Goal: Information Seeking & Learning: Find specific fact

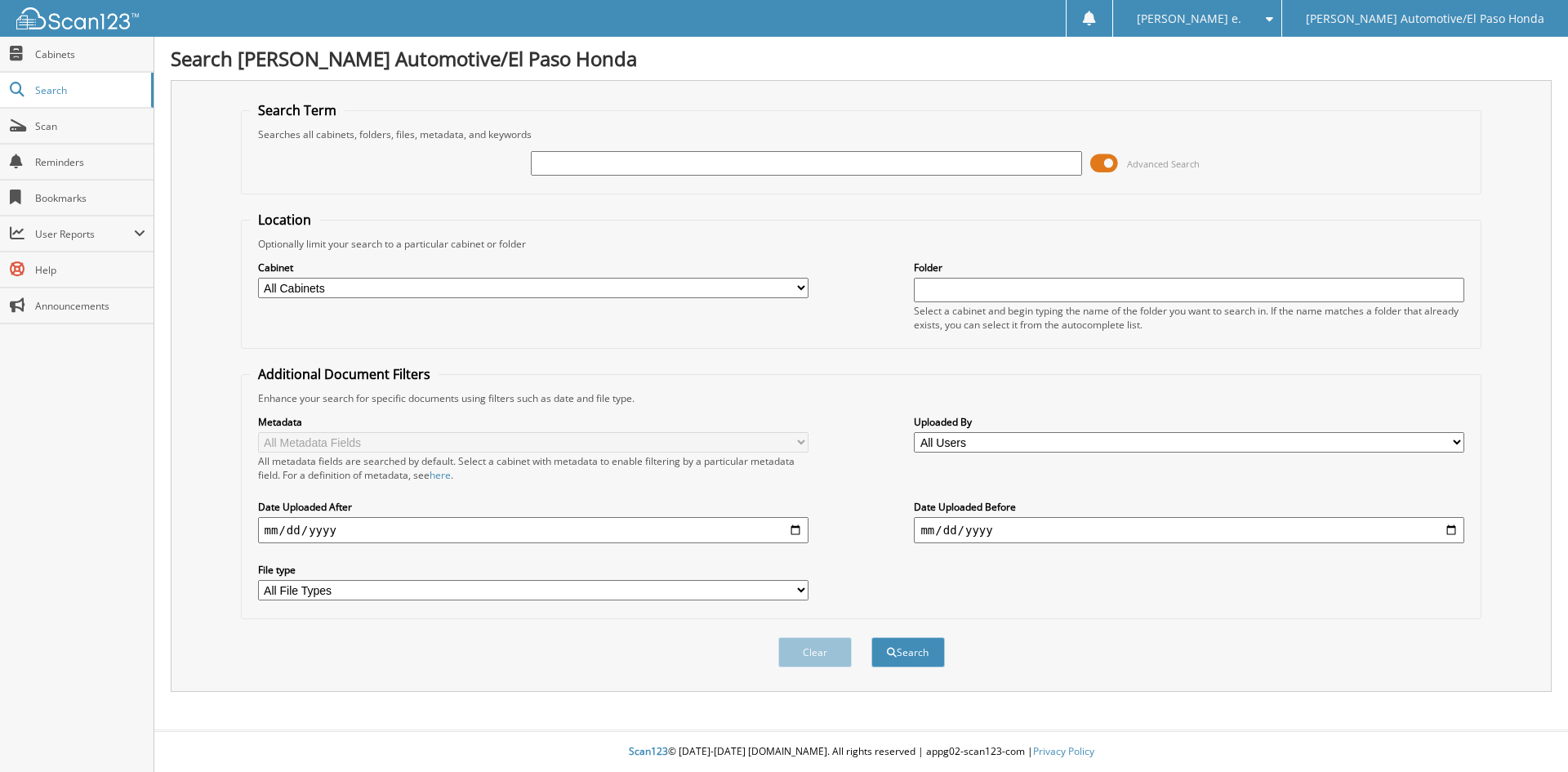
click at [556, 169] on input "text" at bounding box center [805, 163] width 551 height 24
type input "52358A"
click at [919, 653] on button "Search" at bounding box center [908, 652] width 74 height 30
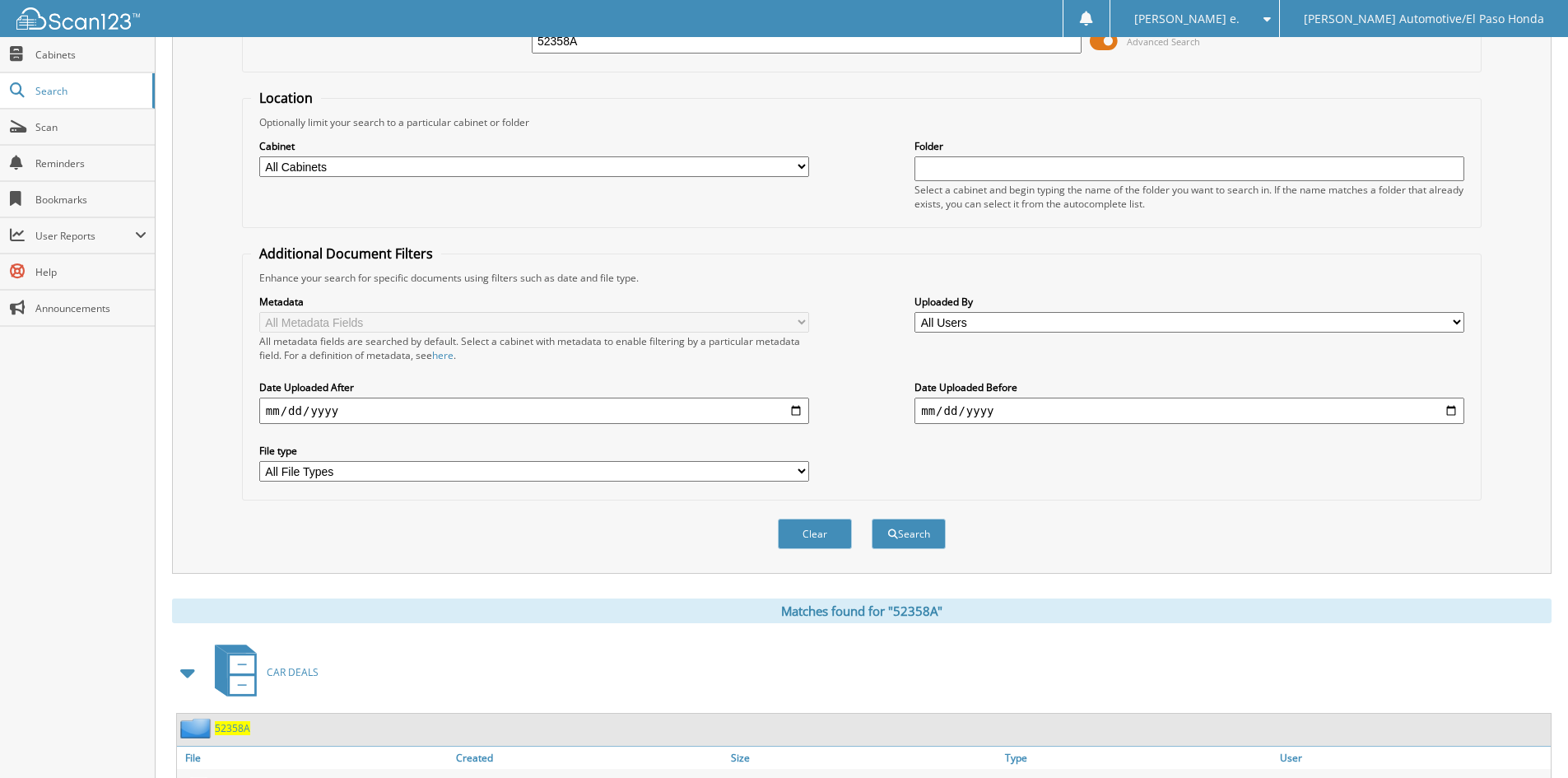
scroll to position [234, 0]
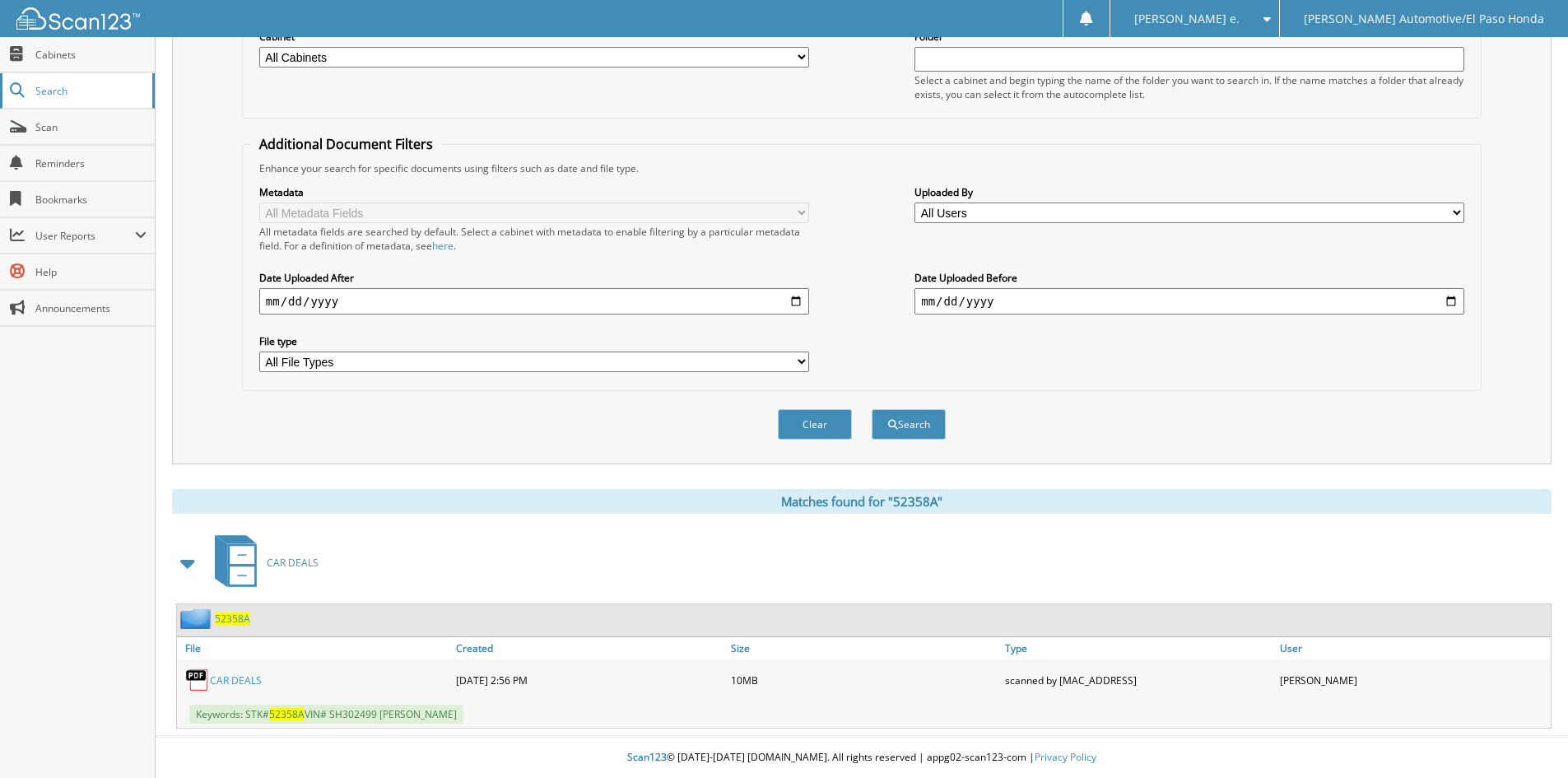
click at [52, 89] on span "Search" at bounding box center [90, 90] width 109 height 14
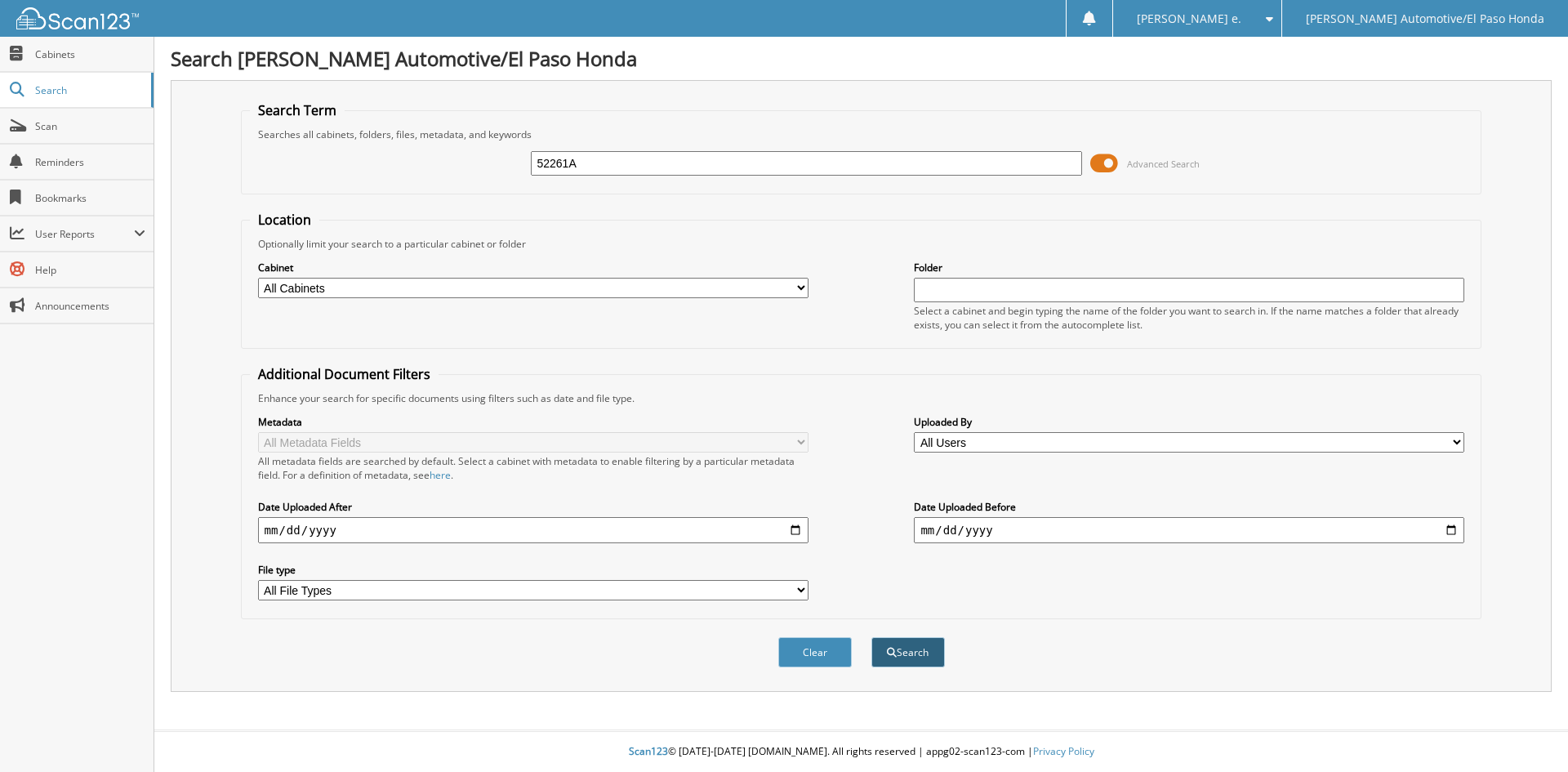
type input "52261A"
click at [919, 656] on button "Search" at bounding box center [908, 652] width 74 height 30
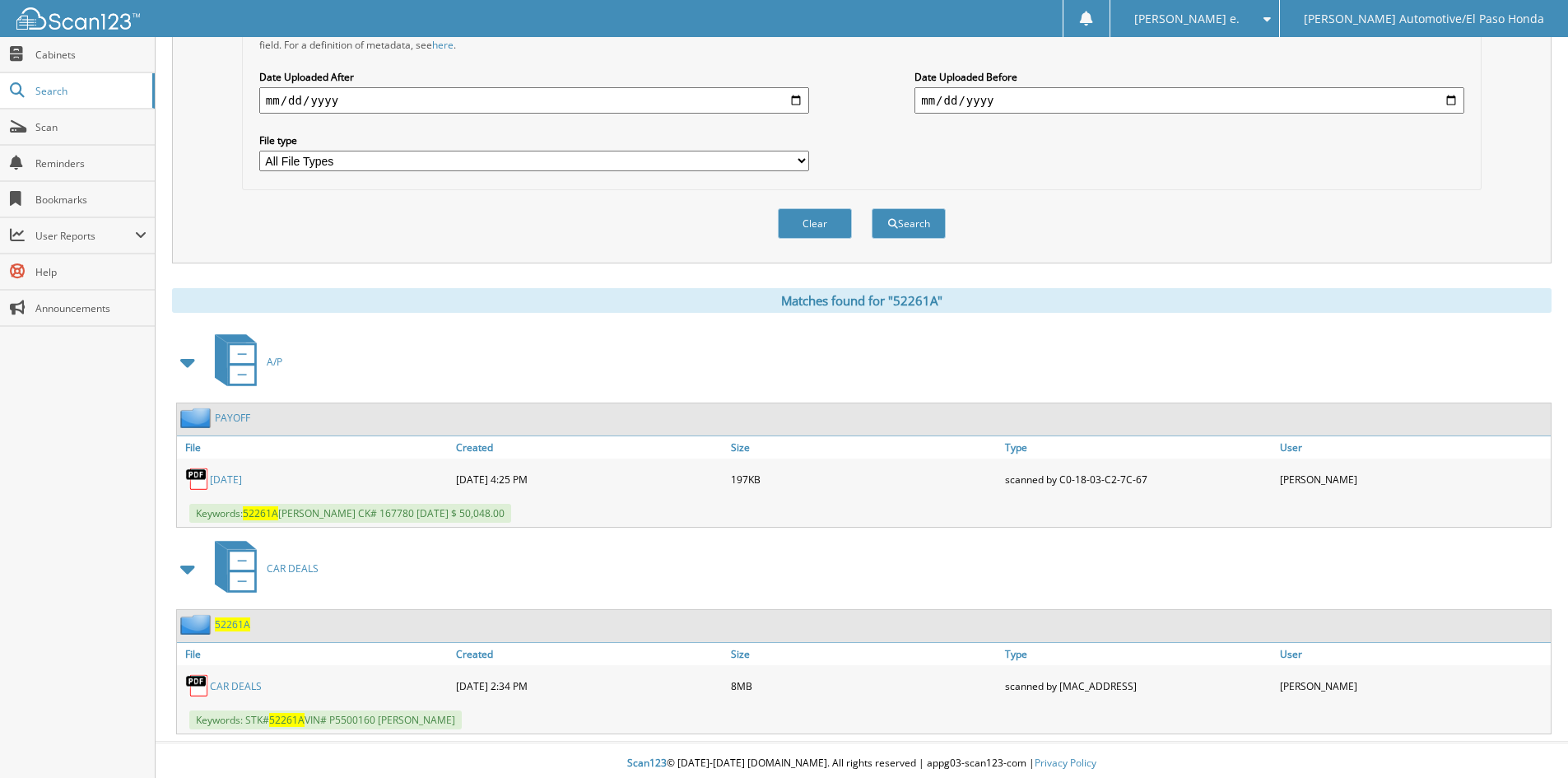
scroll to position [440, 0]
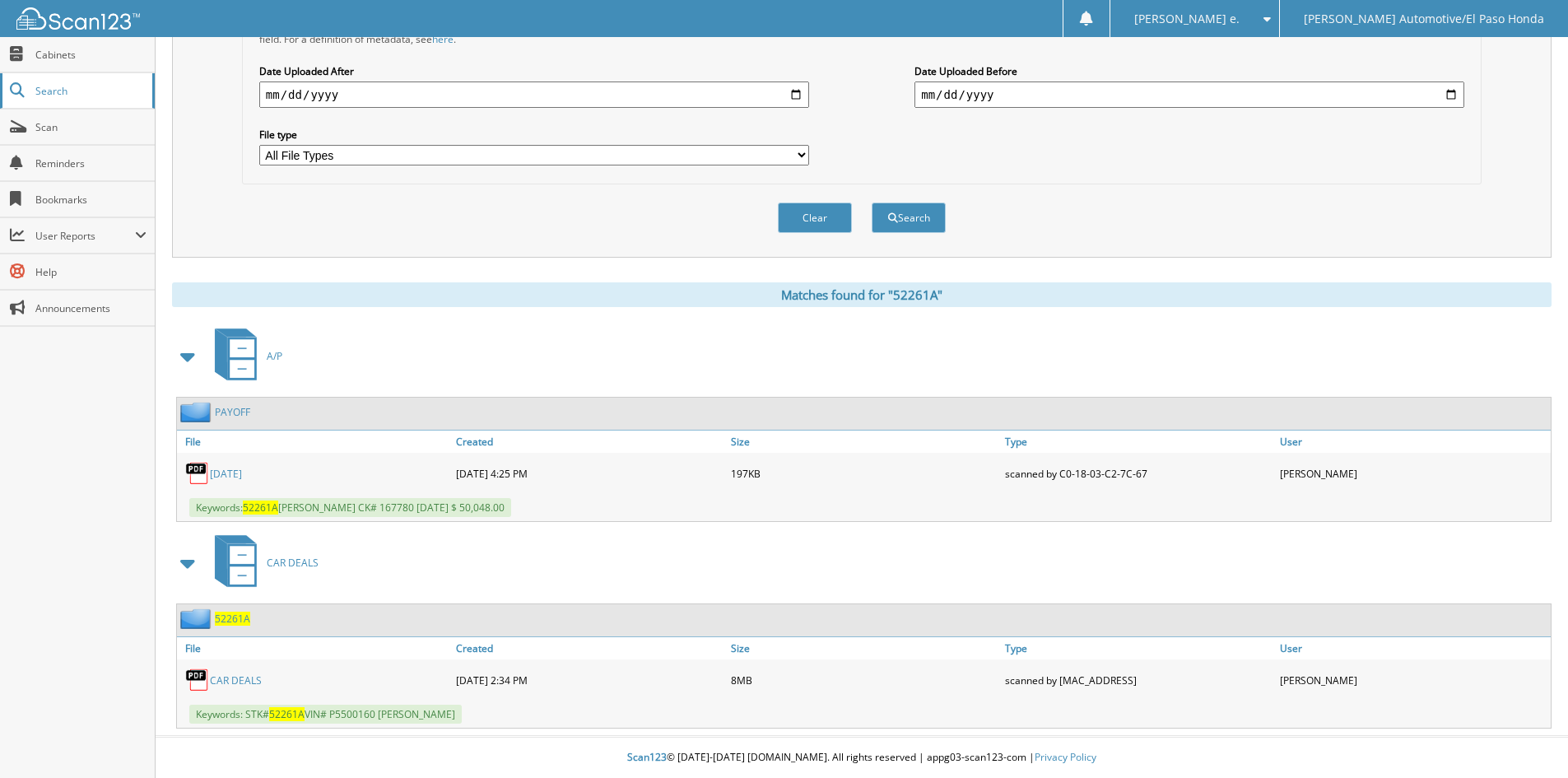
click at [71, 91] on span "Search" at bounding box center [90, 90] width 109 height 14
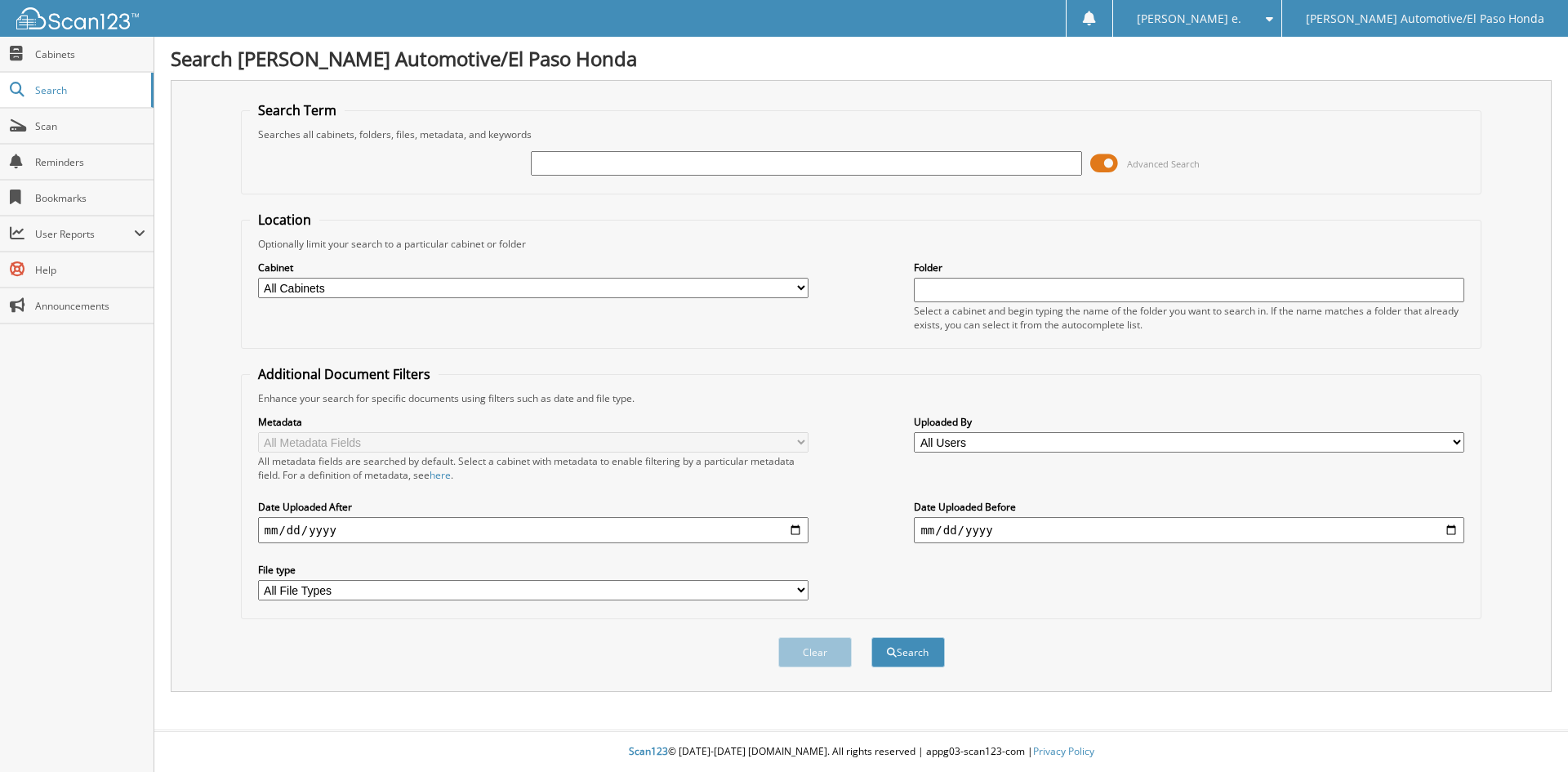
click at [621, 166] on input "text" at bounding box center [805, 163] width 551 height 24
type input "52096A"
click at [931, 655] on button "Search" at bounding box center [908, 652] width 74 height 30
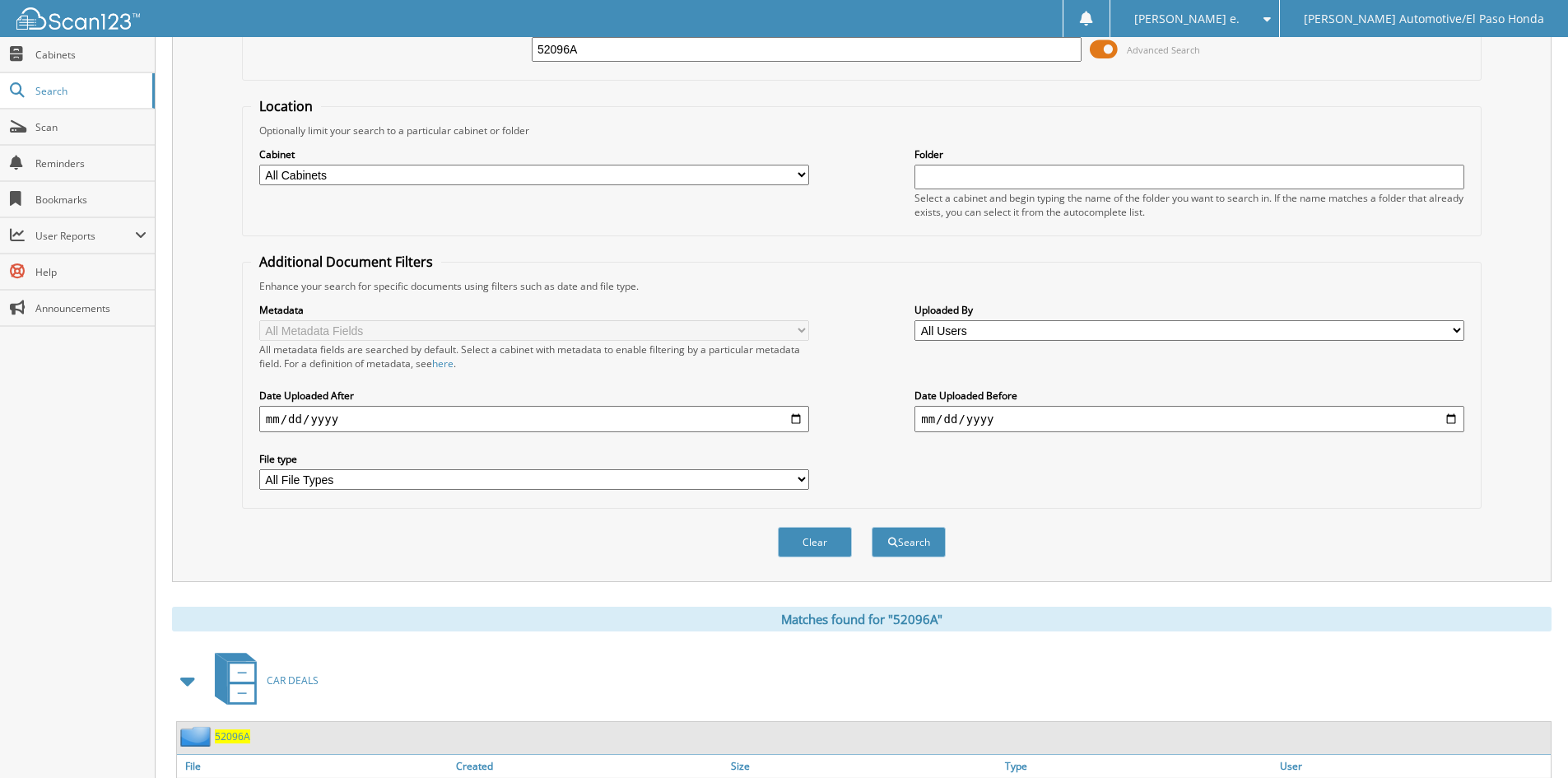
scroll to position [234, 0]
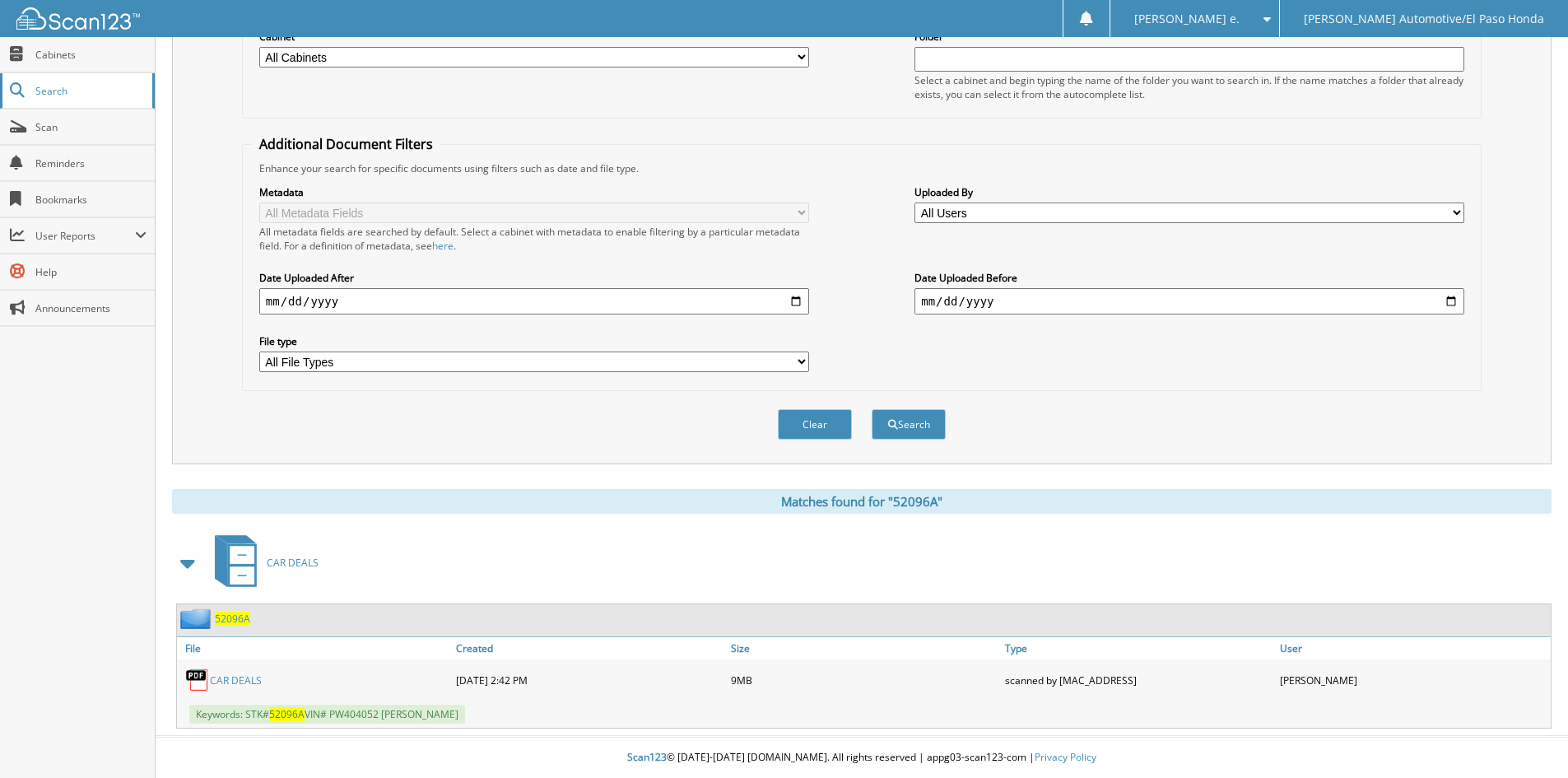
click at [50, 90] on span "Search" at bounding box center [90, 90] width 109 height 14
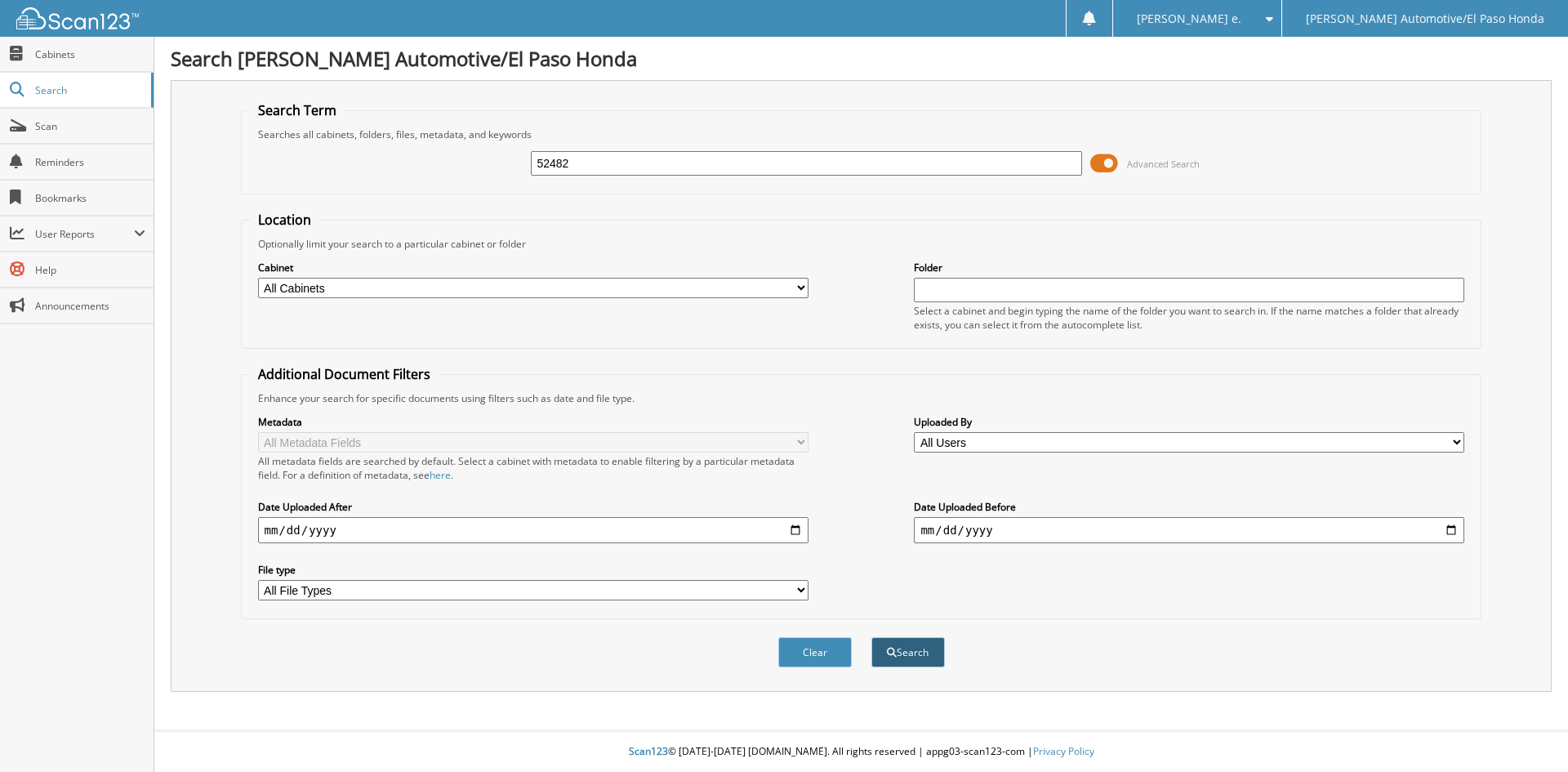
type input "52482"
click at [910, 655] on button "Search" at bounding box center [908, 652] width 74 height 30
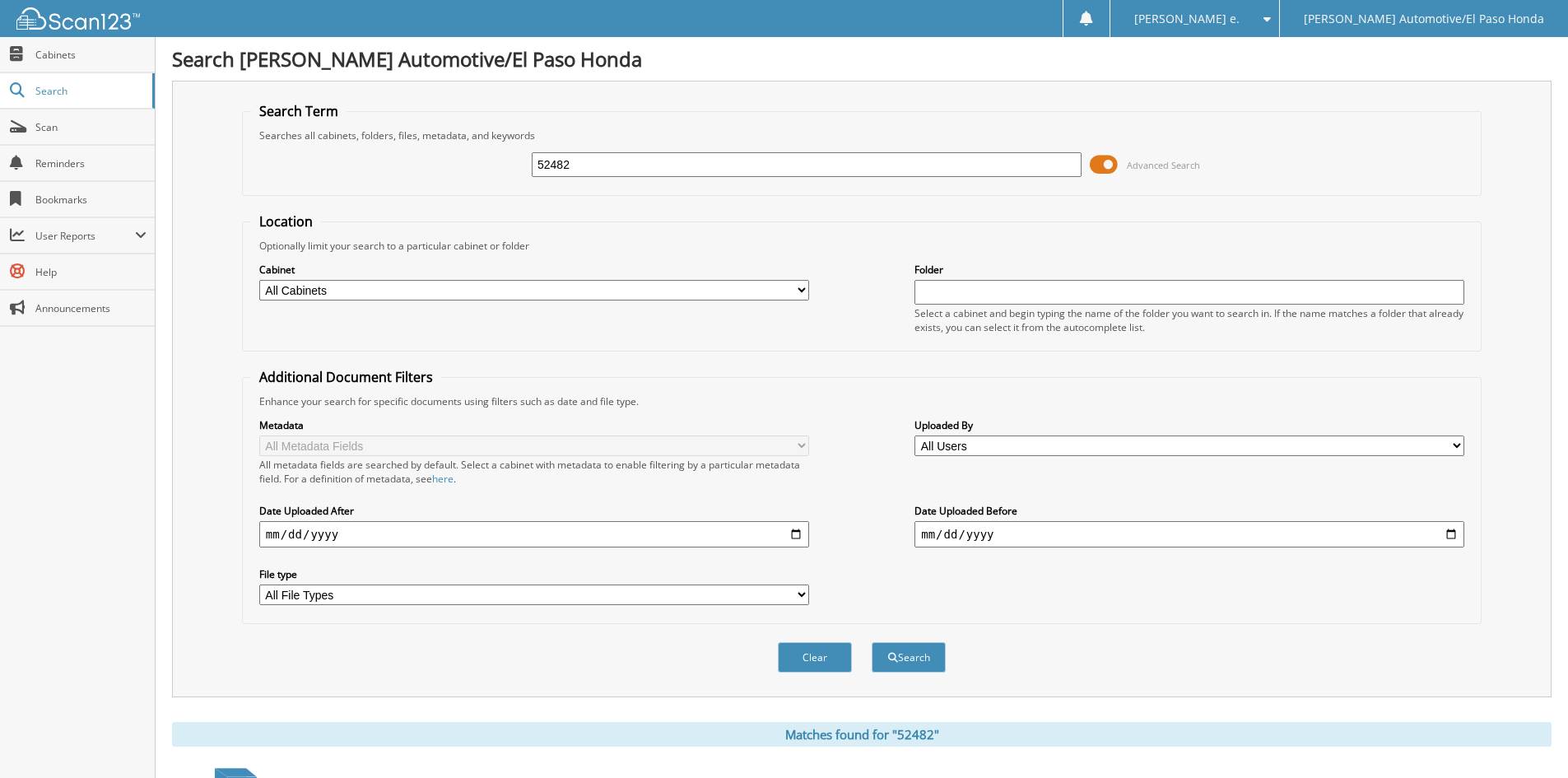
click at [583, 168] on input "52482" at bounding box center [806, 164] width 550 height 24
type input "52290"
click at [914, 660] on button "Search" at bounding box center [909, 657] width 74 height 30
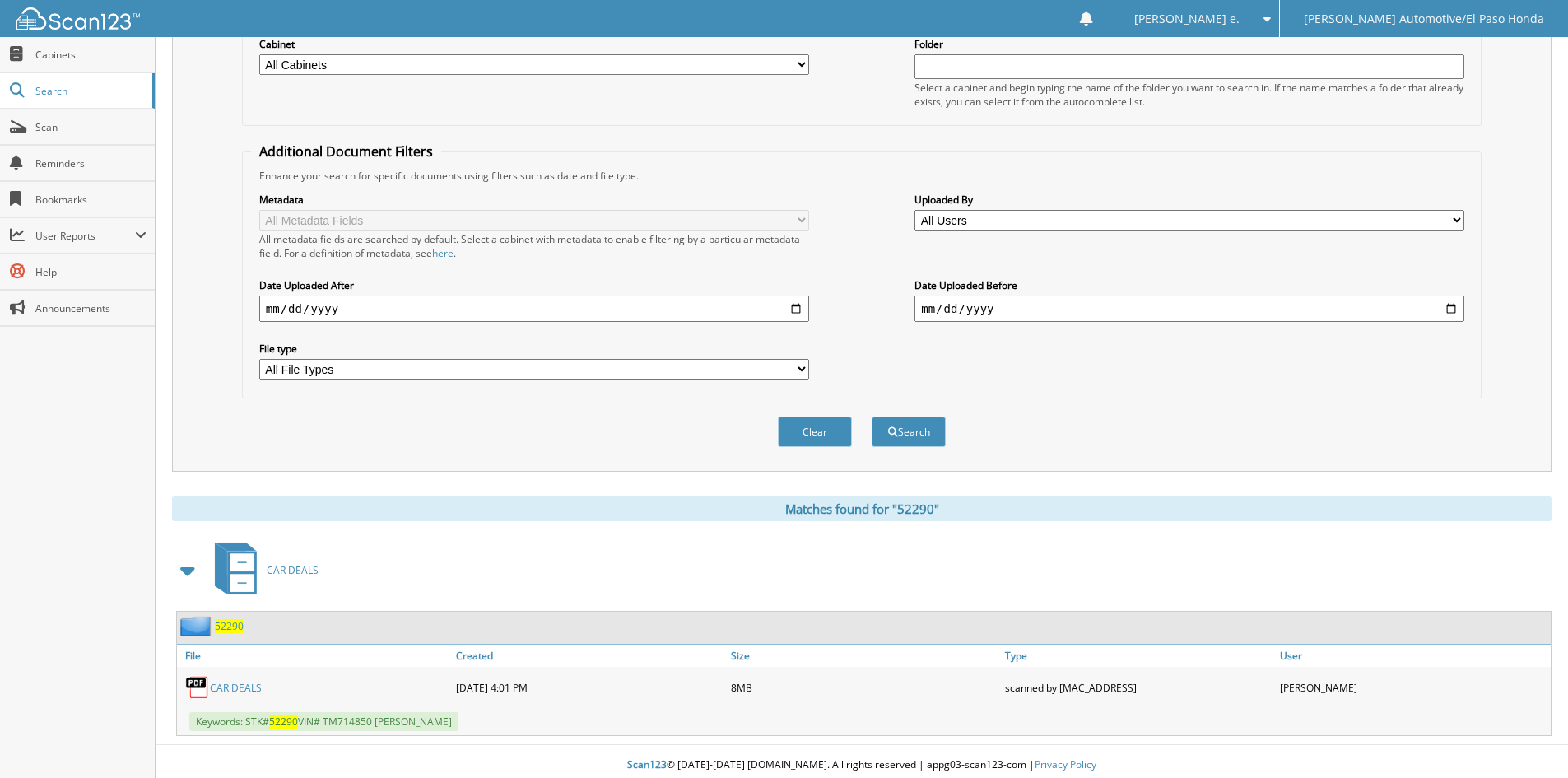
scroll to position [234, 0]
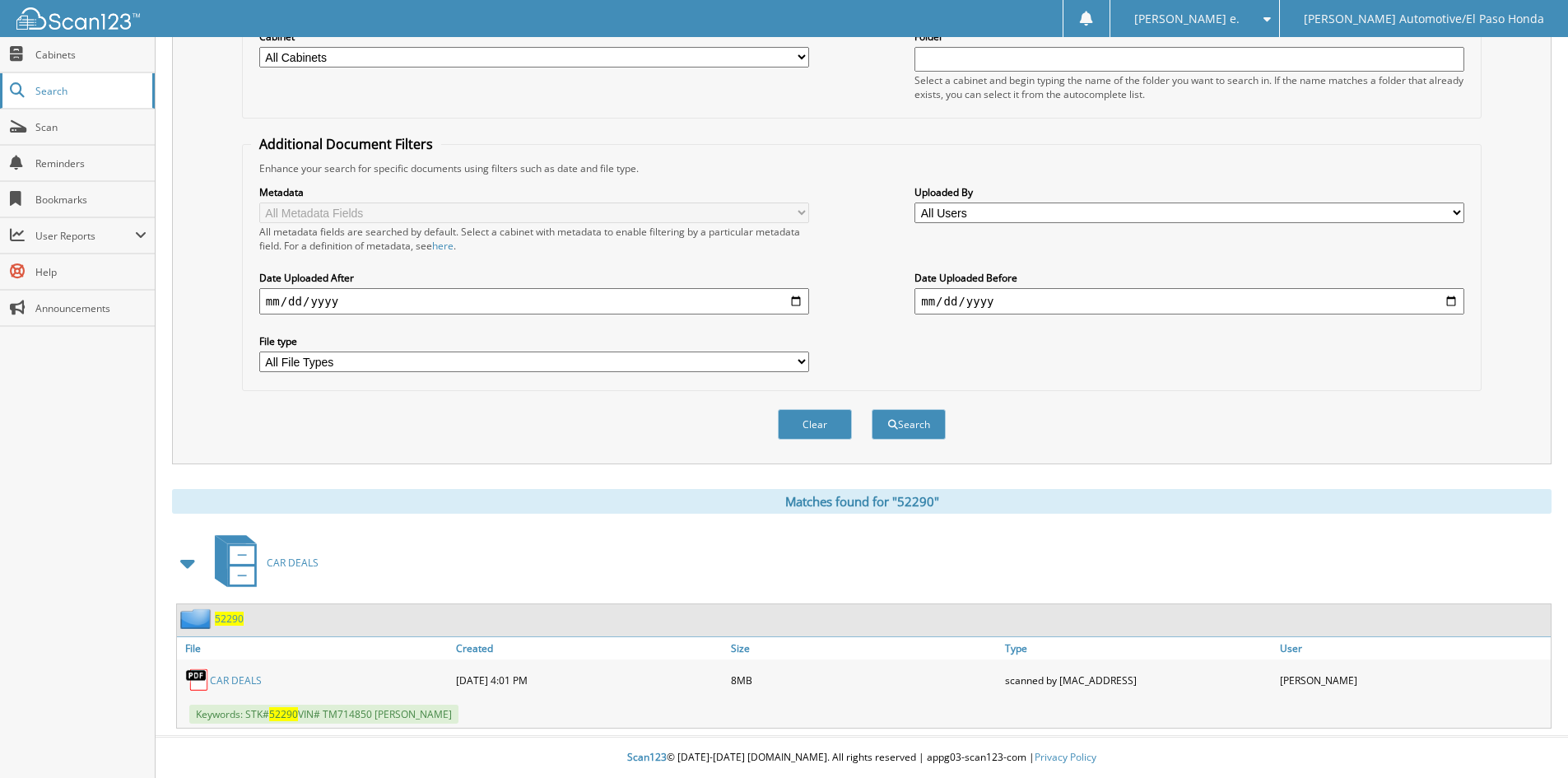
drag, startPoint x: 37, startPoint y: 101, endPoint x: 47, endPoint y: 97, distance: 10.8
click at [37, 101] on link "Search" at bounding box center [77, 91] width 155 height 35
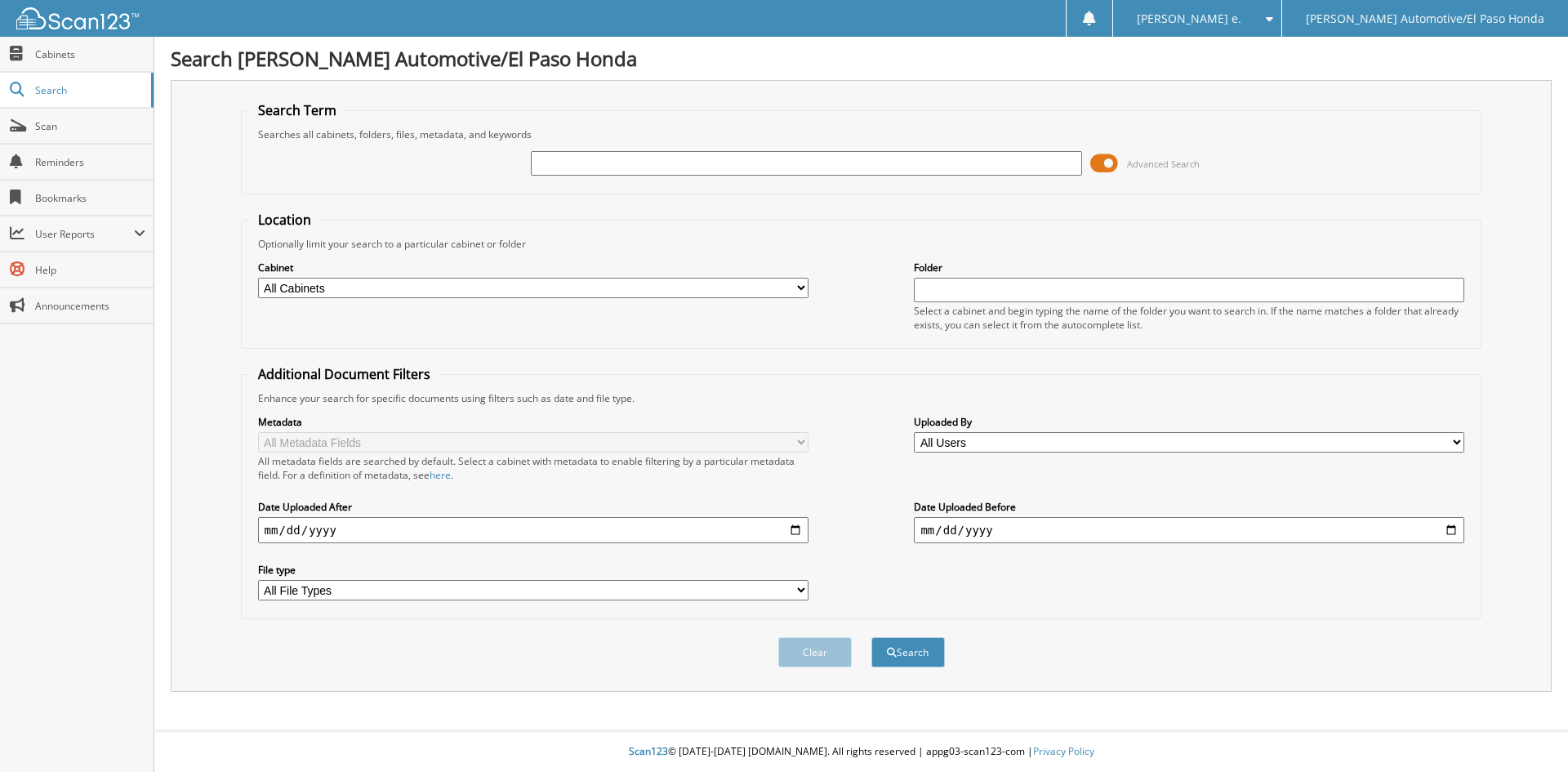
click at [577, 168] on input "text" at bounding box center [805, 163] width 551 height 24
type input "52431"
click at [923, 658] on button "Search" at bounding box center [908, 652] width 74 height 30
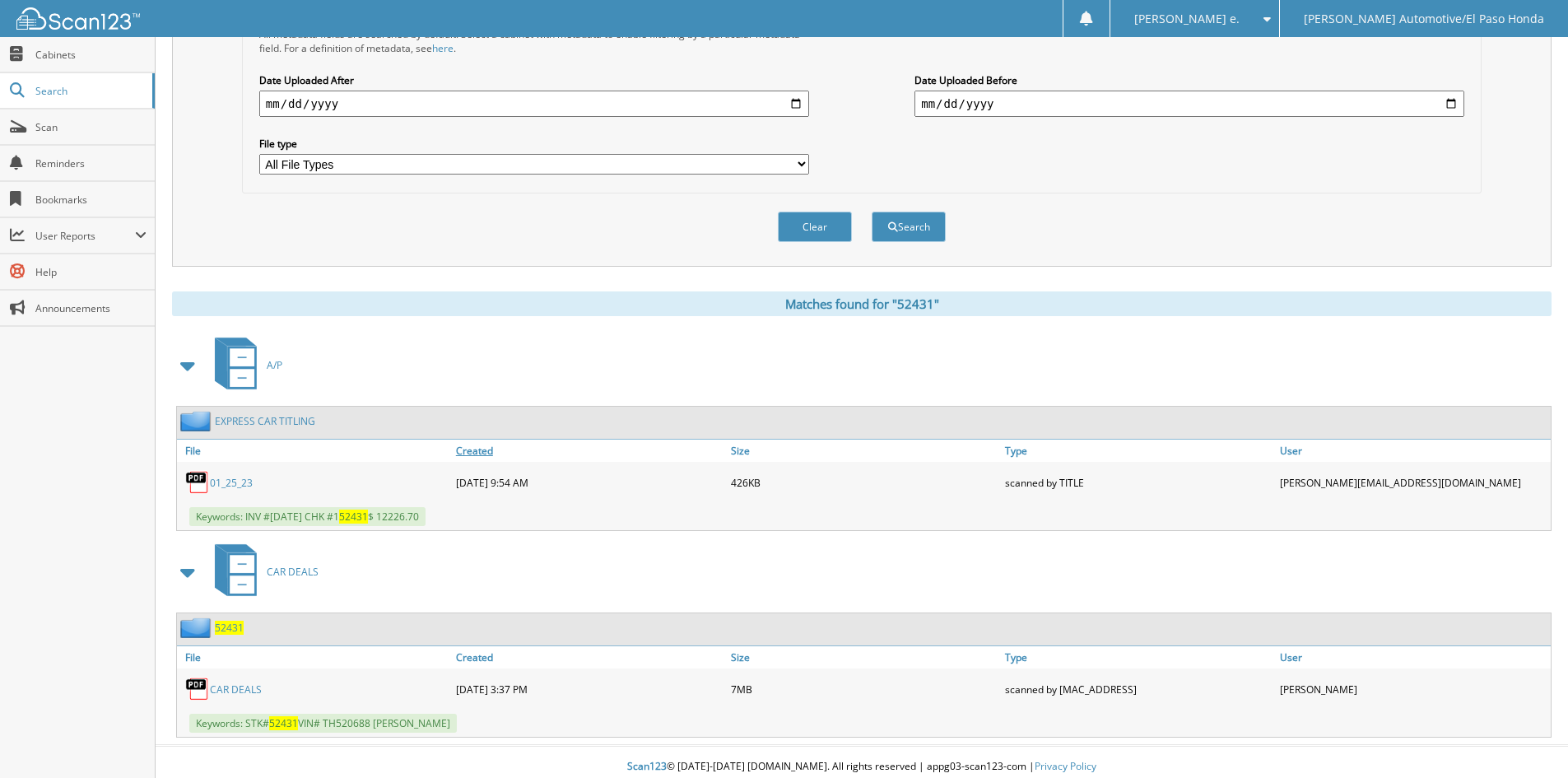
scroll to position [440, 0]
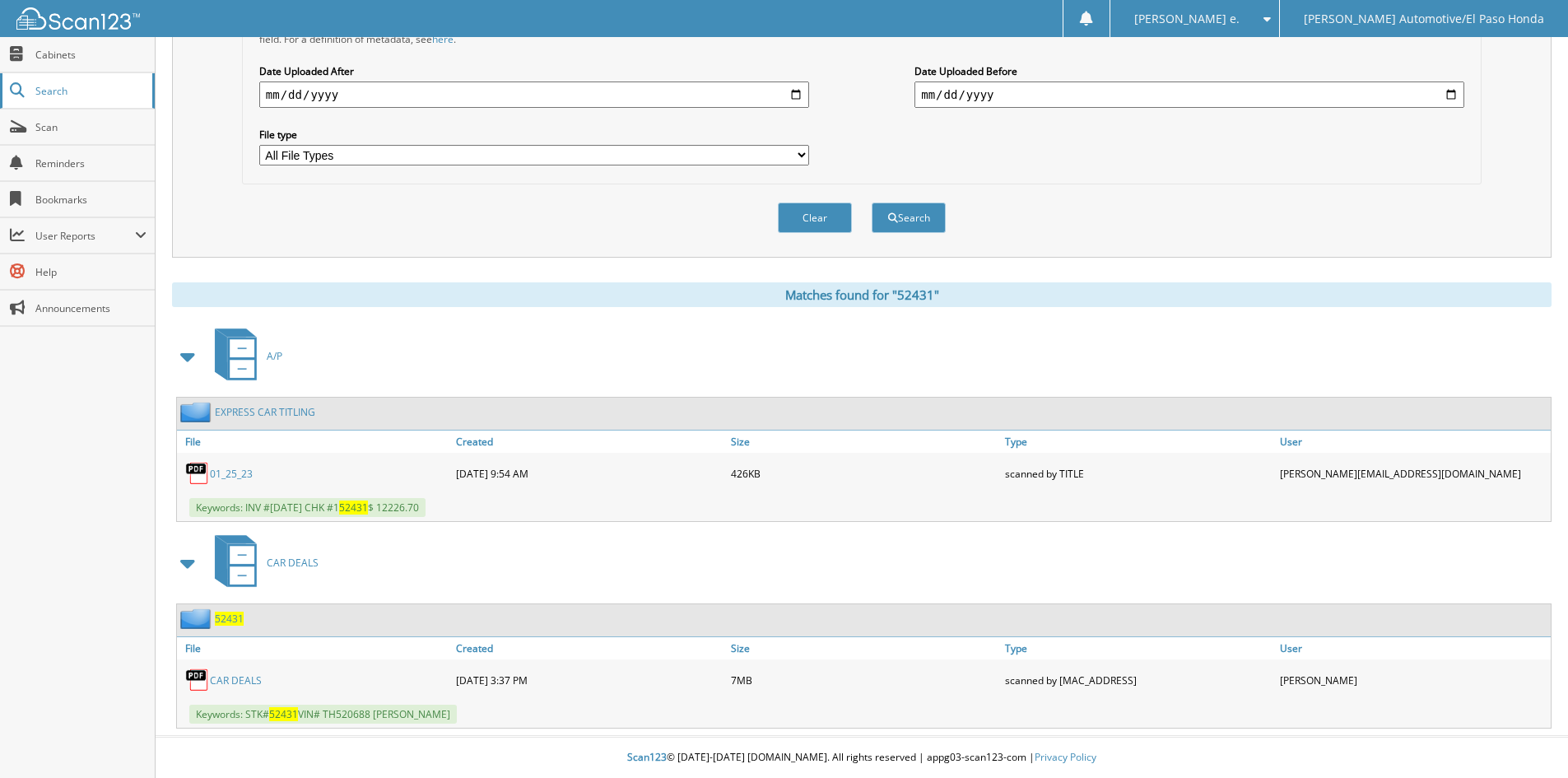
click at [52, 89] on span "Search" at bounding box center [90, 90] width 109 height 14
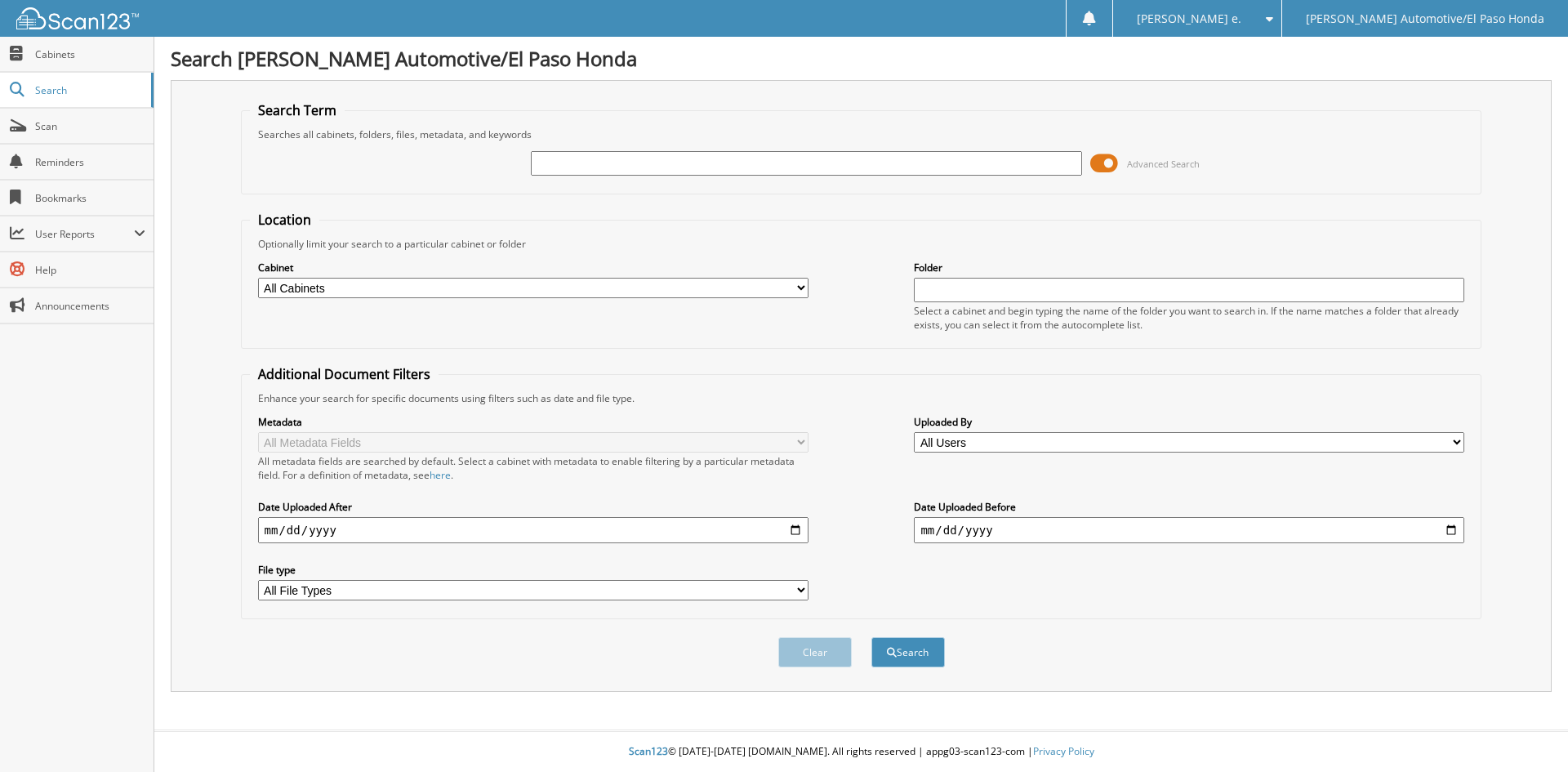
click at [653, 167] on input "text" at bounding box center [805, 163] width 551 height 24
type input "52383"
click at [917, 652] on button "Search" at bounding box center [908, 652] width 74 height 30
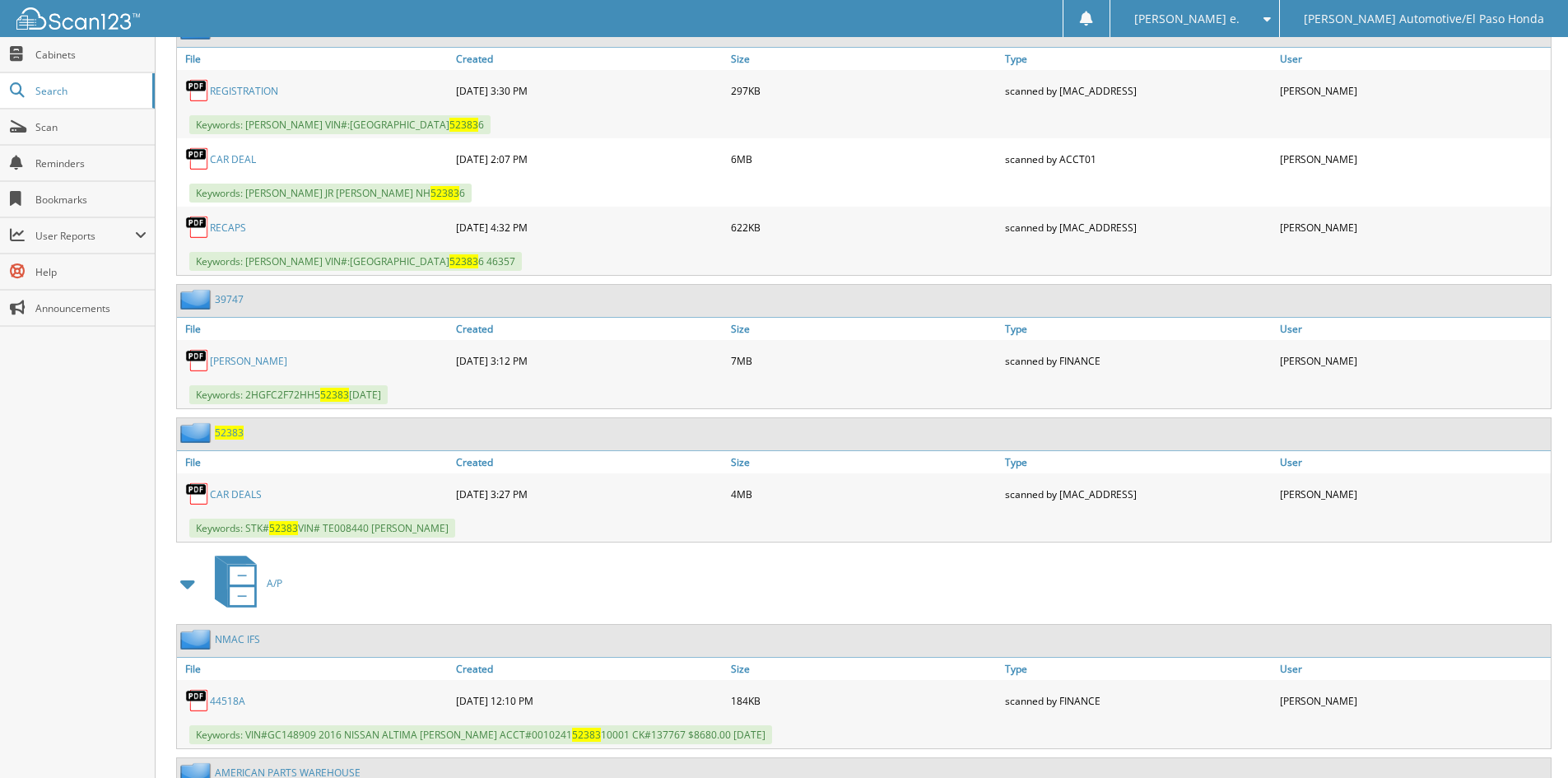
scroll to position [824, 0]
click at [46, 86] on span "Search" at bounding box center [90, 90] width 109 height 14
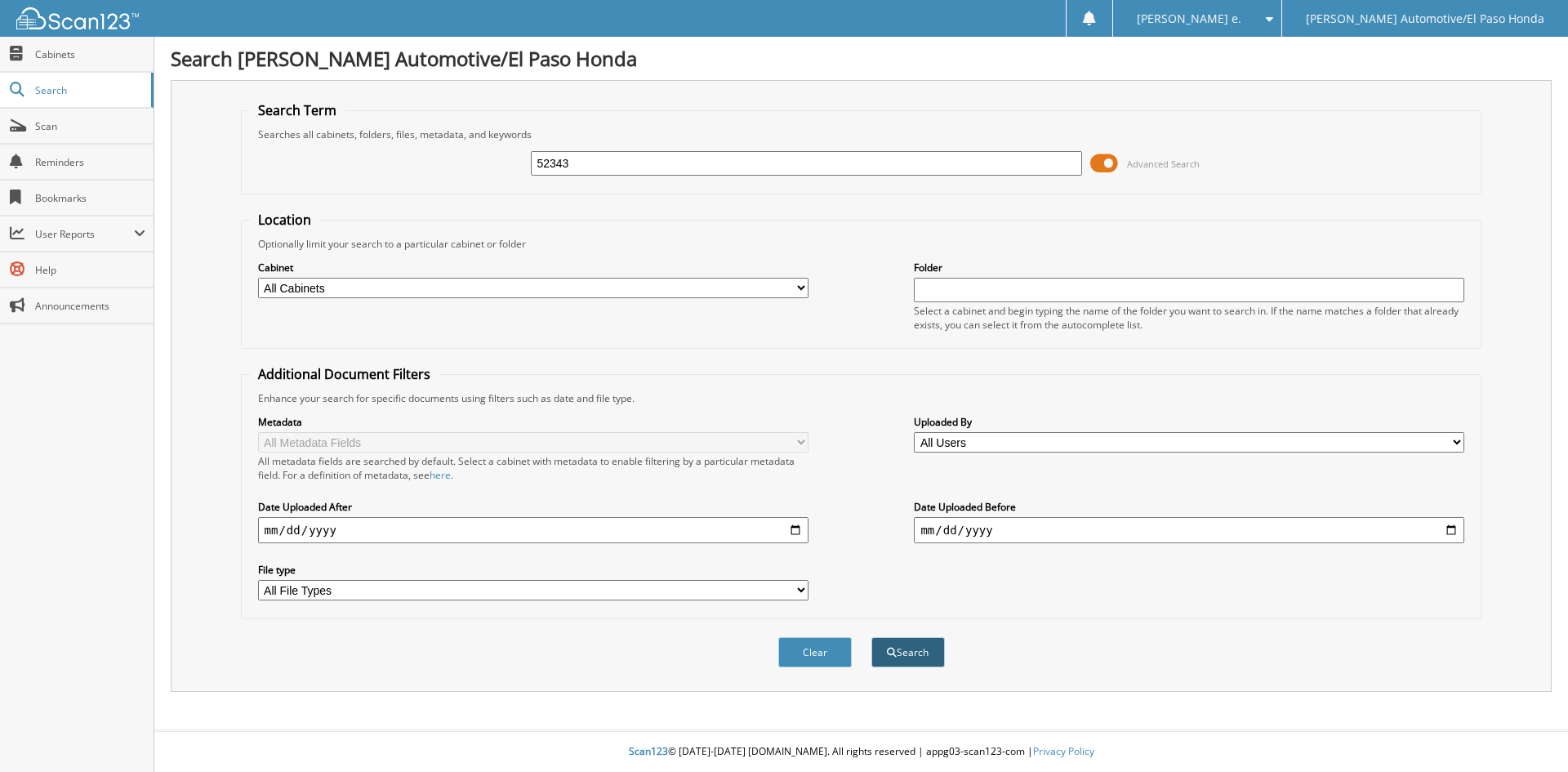
type input "52343"
click at [906, 660] on button "Search" at bounding box center [908, 652] width 74 height 30
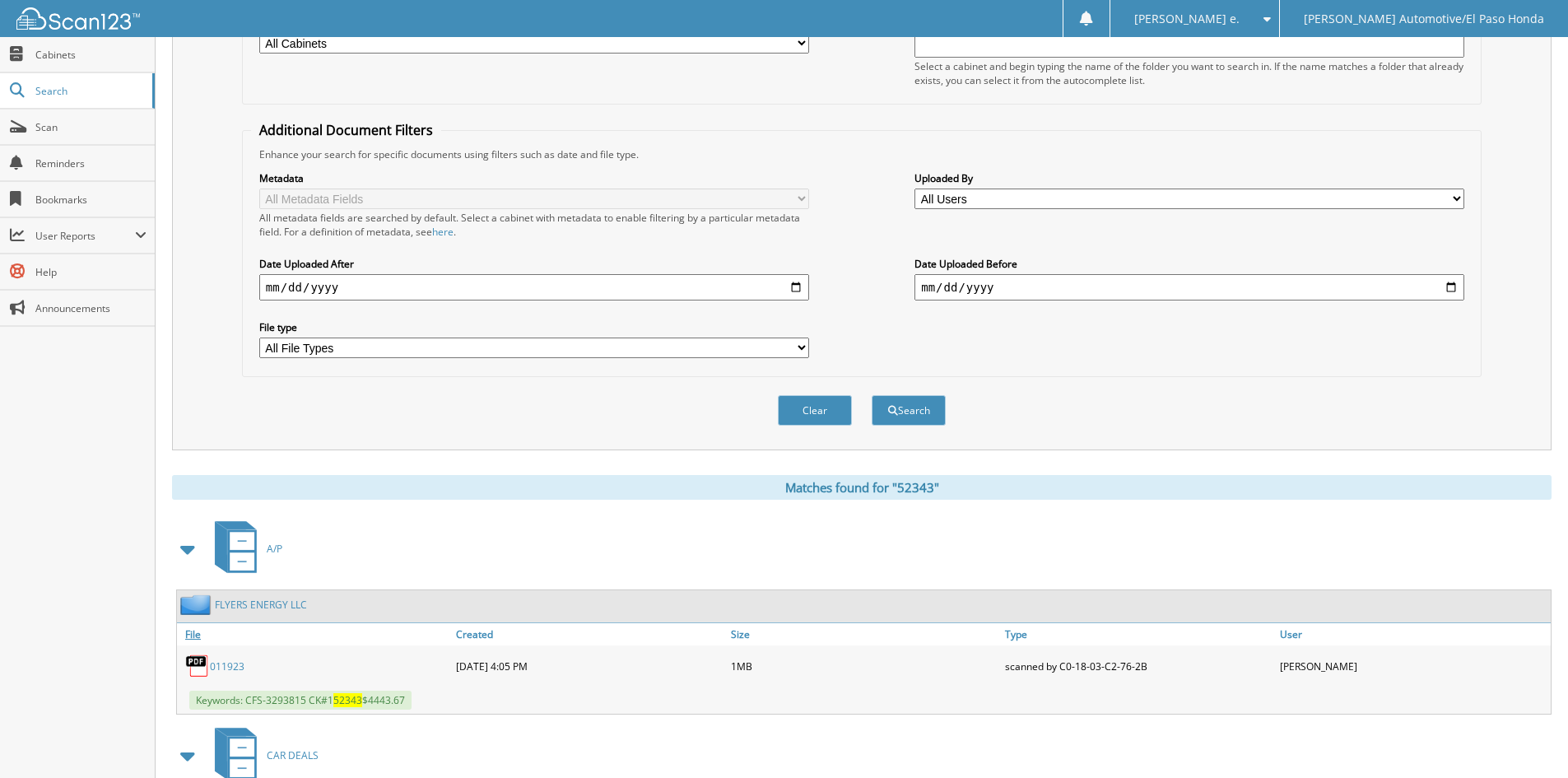
scroll to position [440, 0]
